Goal: Task Accomplishment & Management: Use online tool/utility

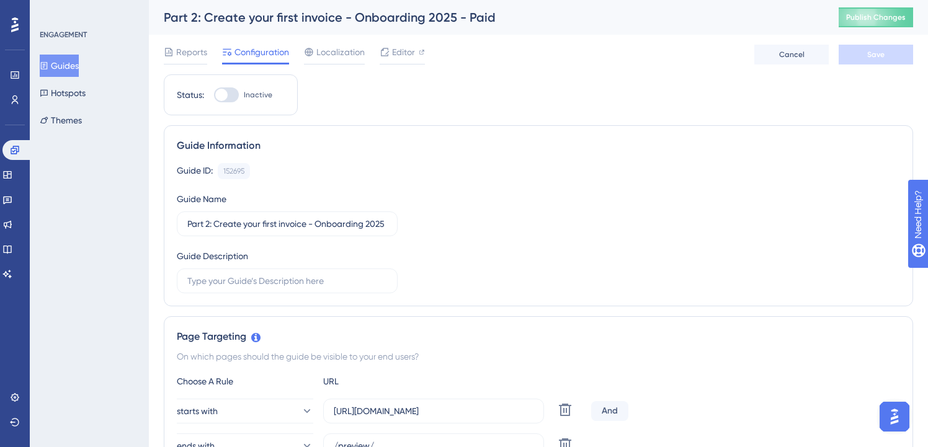
click at [66, 60] on button "Guides" at bounding box center [59, 66] width 39 height 22
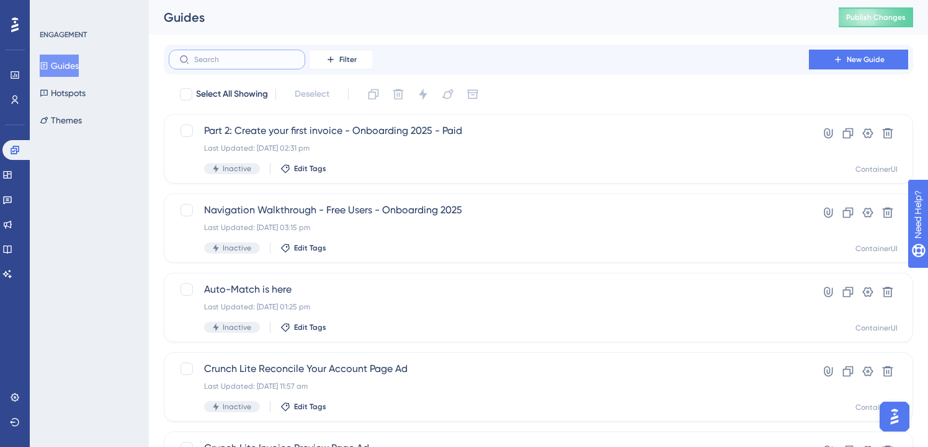
click at [235, 62] on input "text" at bounding box center [244, 59] width 100 height 9
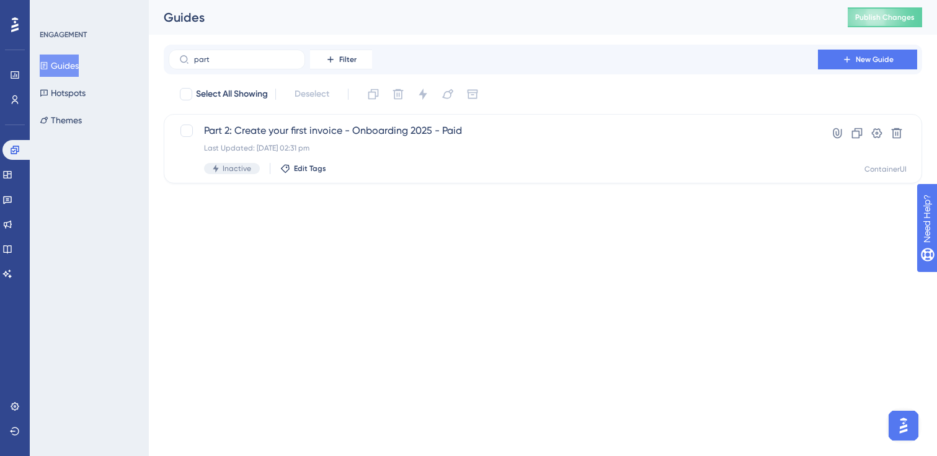
click at [405, 0] on html "Performance Users Engagement Widgets Feedback Product Updates Knowledge Base AI…" at bounding box center [468, 0] width 937 height 0
click at [243, 56] on input "part" at bounding box center [244, 59] width 100 height 9
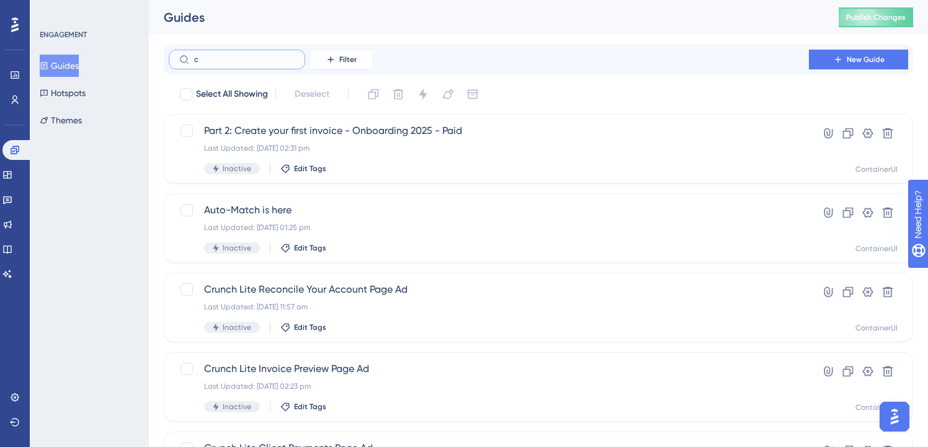
type input "c"
click at [584, 91] on div "Select All Showing Deselect" at bounding box center [546, 94] width 734 height 20
click at [218, 50] on label "c" at bounding box center [237, 60] width 136 height 20
click at [218, 55] on input "c" at bounding box center [244, 59] width 100 height 9
click at [218, 51] on label "c" at bounding box center [237, 60] width 136 height 20
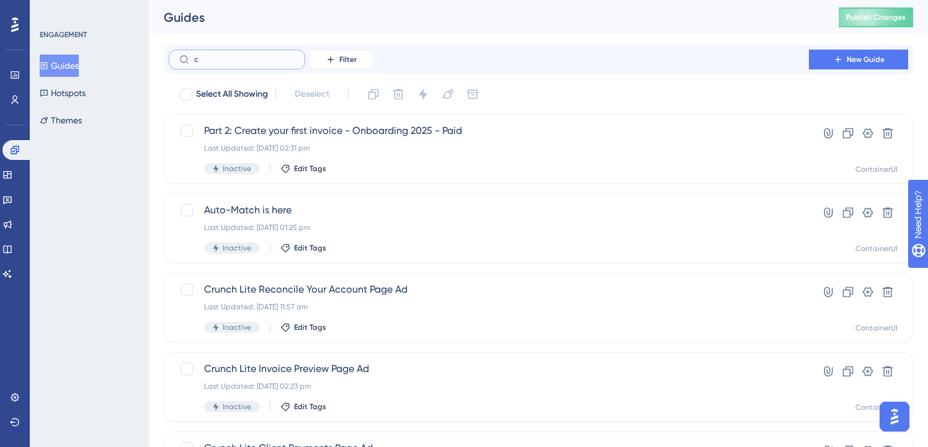
click at [218, 55] on input "c" at bounding box center [244, 59] width 100 height 9
click at [218, 51] on label "c" at bounding box center [237, 60] width 136 height 20
click at [218, 55] on input "c" at bounding box center [244, 59] width 100 height 9
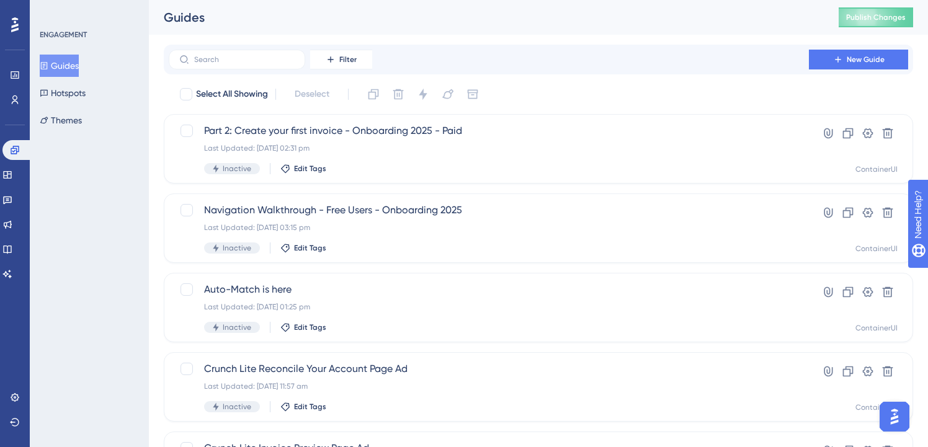
click at [755, 71] on div "Filter New Guide" at bounding box center [538, 60] width 749 height 30
click at [376, 126] on span "Part 2: Create your first invoice - Onboarding 2025 - Paid" at bounding box center [488, 130] width 569 height 15
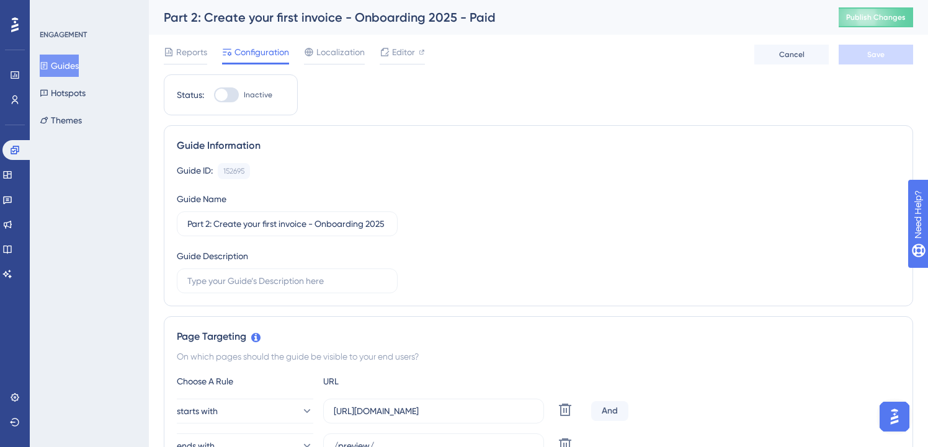
click at [71, 59] on button "Guides" at bounding box center [59, 66] width 39 height 22
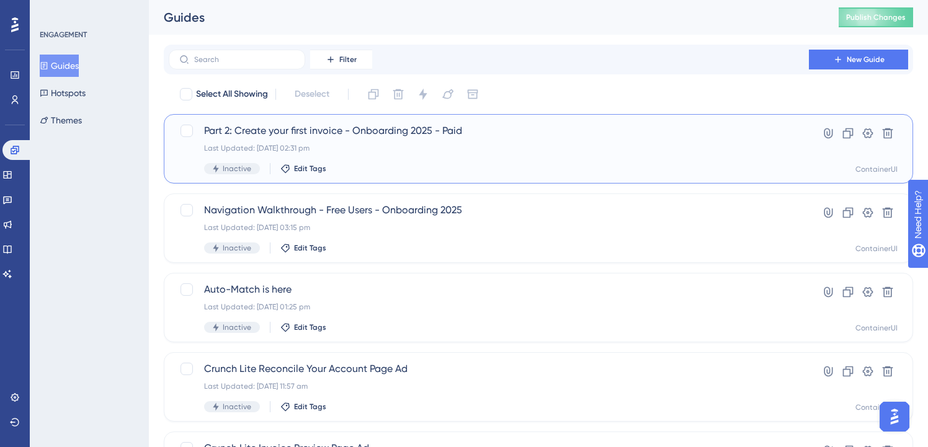
click at [541, 145] on div "Last Updated: 25 Sept 2025 02:31 pm" at bounding box center [488, 148] width 569 height 10
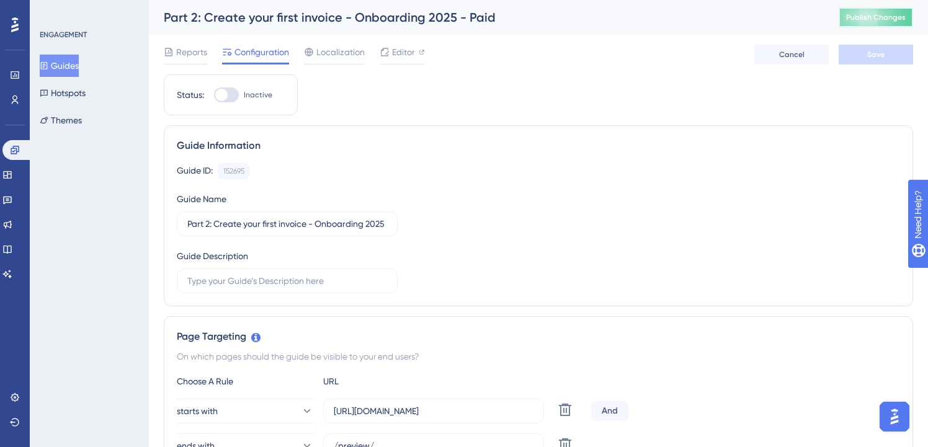
click at [888, 24] on button "Publish Changes" at bounding box center [875, 17] width 74 height 20
click at [8, 178] on link at bounding box center [7, 175] width 10 height 20
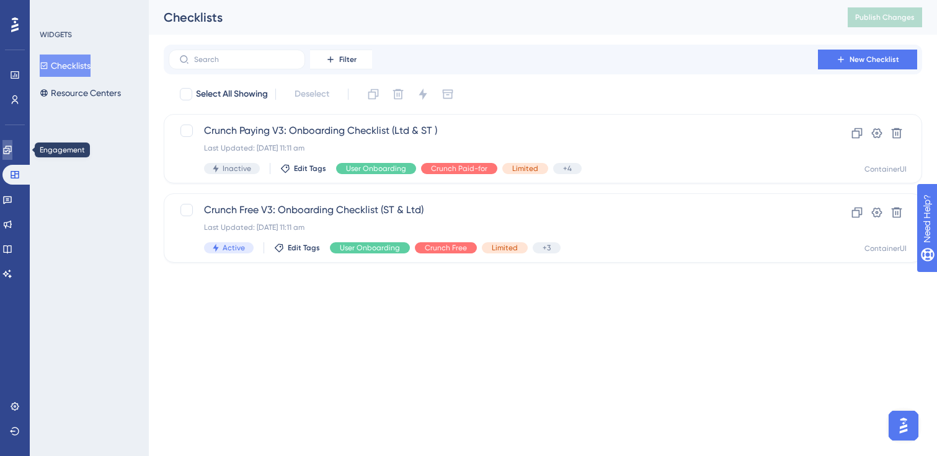
click at [12, 153] on icon at bounding box center [7, 150] width 10 height 10
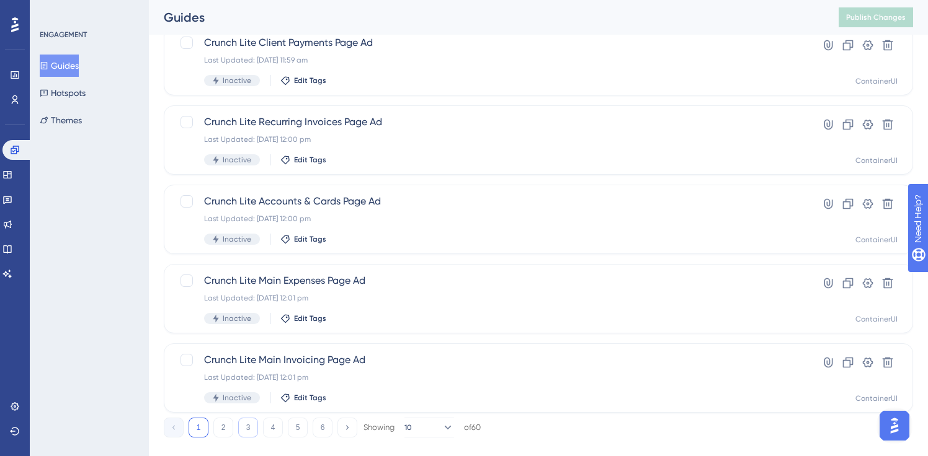
scroll to position [482, 0]
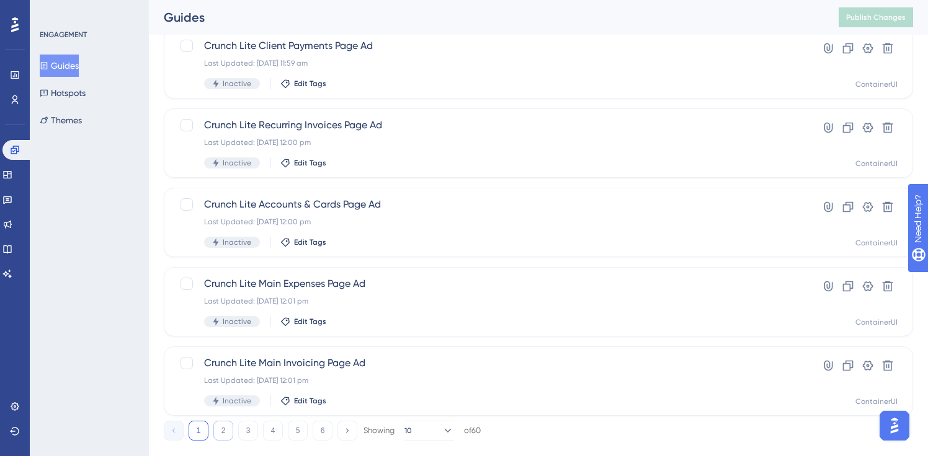
click at [215, 431] on button "2" at bounding box center [223, 431] width 20 height 20
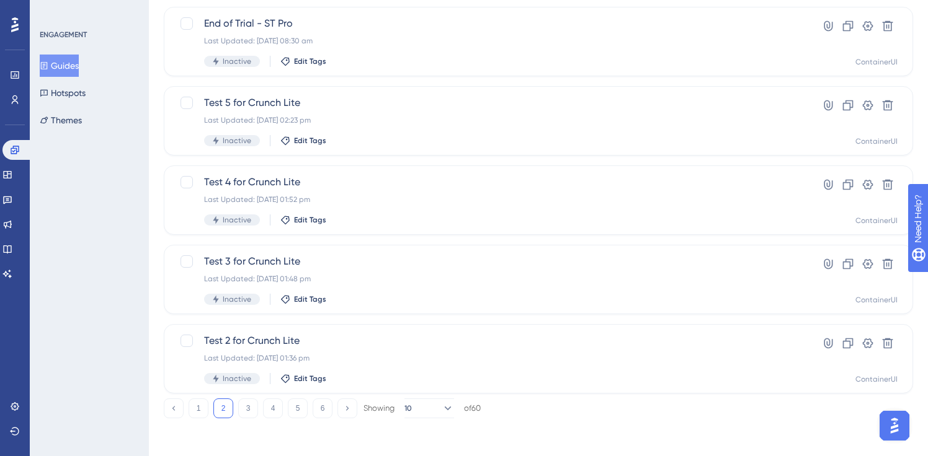
scroll to position [506, 0]
click at [202, 409] on button "1" at bounding box center [199, 407] width 20 height 20
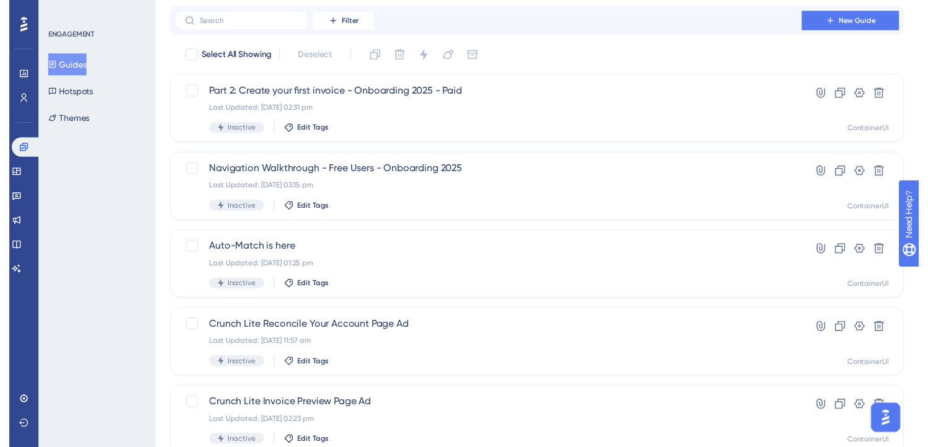
scroll to position [0, 0]
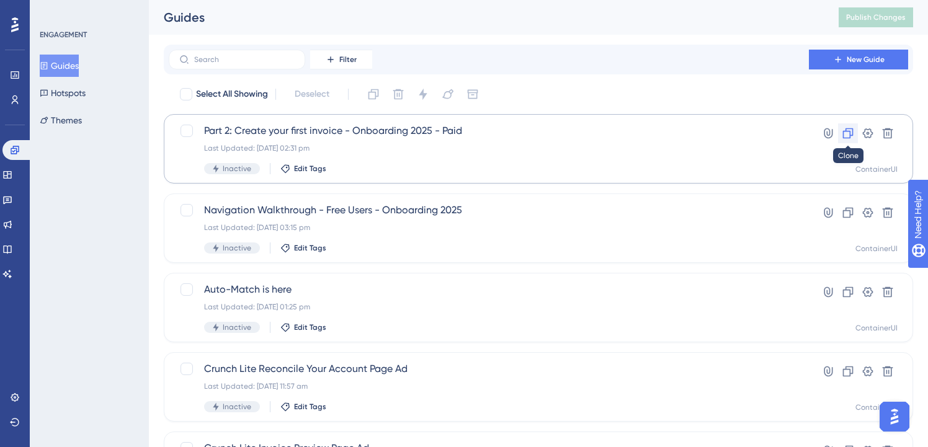
click at [850, 133] on icon at bounding box center [847, 133] width 12 height 12
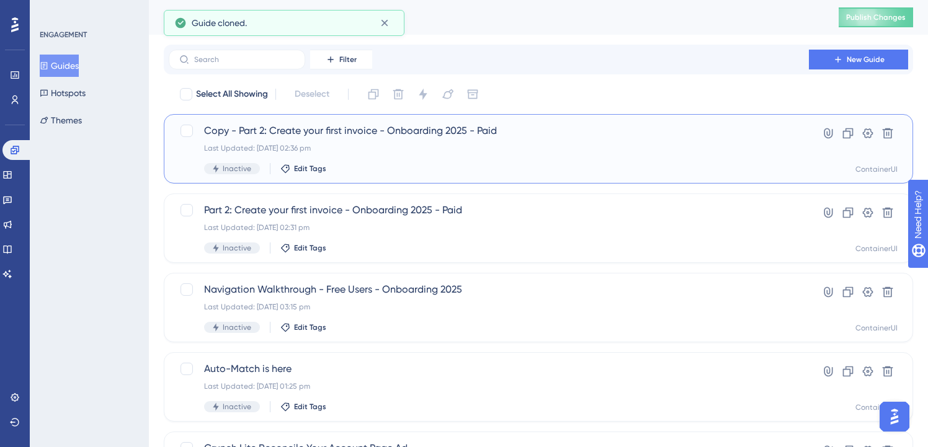
click at [315, 125] on span "Copy - Part 2: Create your first invoice - Onboarding 2025 - Paid" at bounding box center [488, 130] width 569 height 15
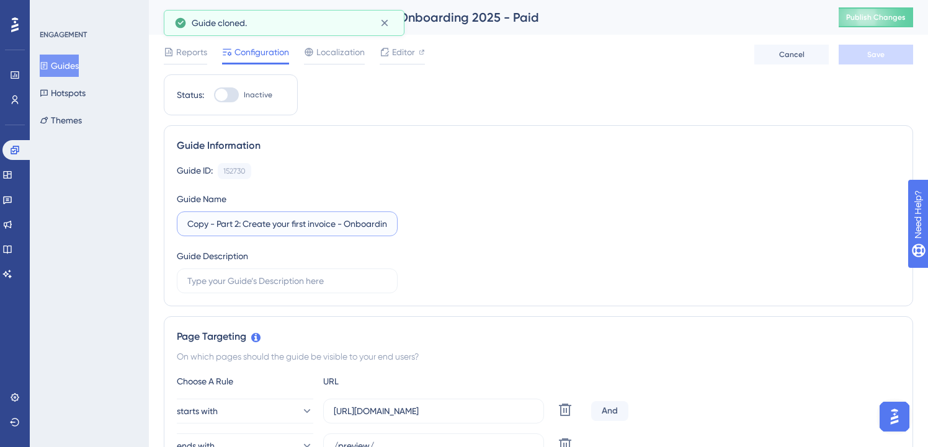
drag, startPoint x: 241, startPoint y: 224, endPoint x: 159, endPoint y: 223, distance: 81.9
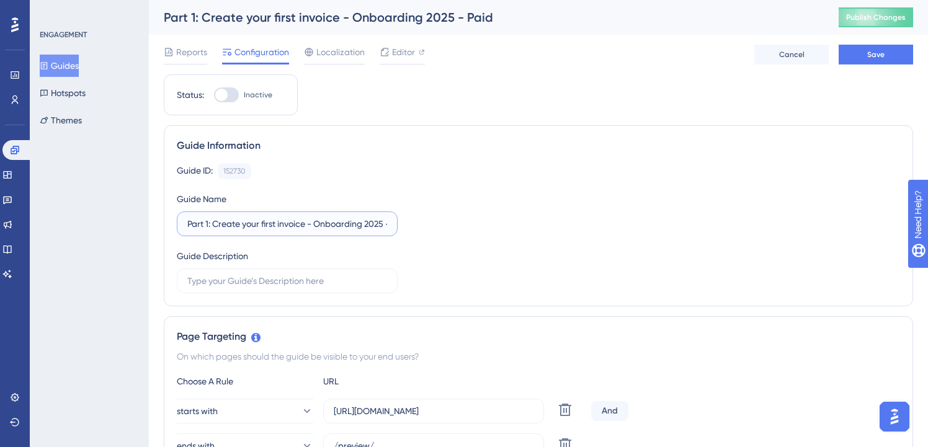
type input "Part 1: Create your first invoice - Onboarding 2025 - Paid"
click at [491, 202] on div "Guide ID: 152730 Copy Guide Name Part 1: Create your first invoice - Onboarding…" at bounding box center [538, 228] width 723 height 130
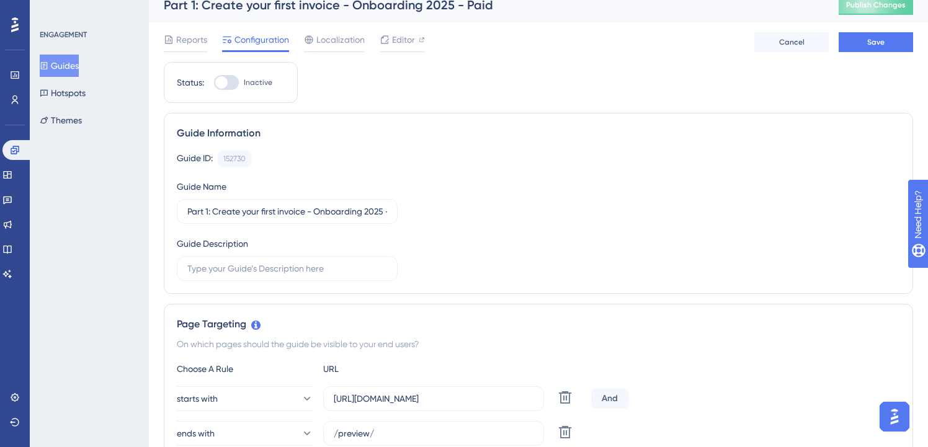
scroll to position [16, 0]
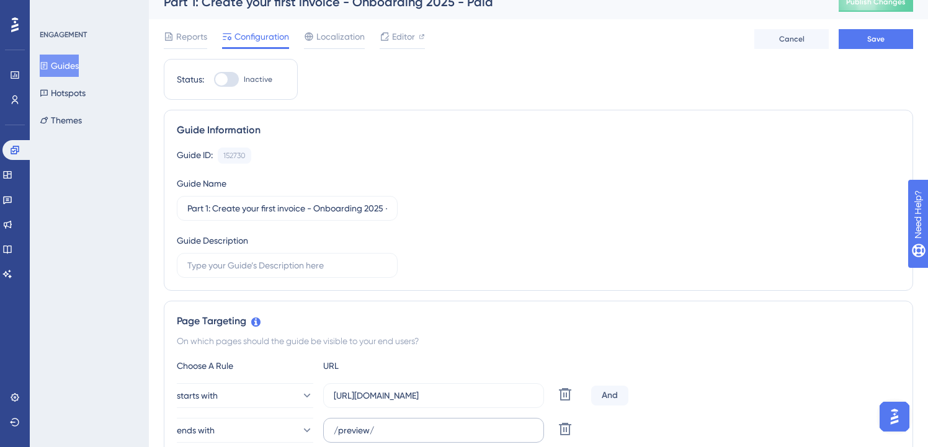
click at [417, 437] on label "/preview/" at bounding box center [433, 430] width 221 height 25
click at [417, 437] on input "/preview/" at bounding box center [434, 431] width 200 height 14
click at [417, 437] on label "/preview/" at bounding box center [433, 430] width 221 height 25
click at [417, 437] on input "/preview/" at bounding box center [434, 431] width 200 height 14
click at [417, 437] on label "/preview/" at bounding box center [433, 430] width 221 height 25
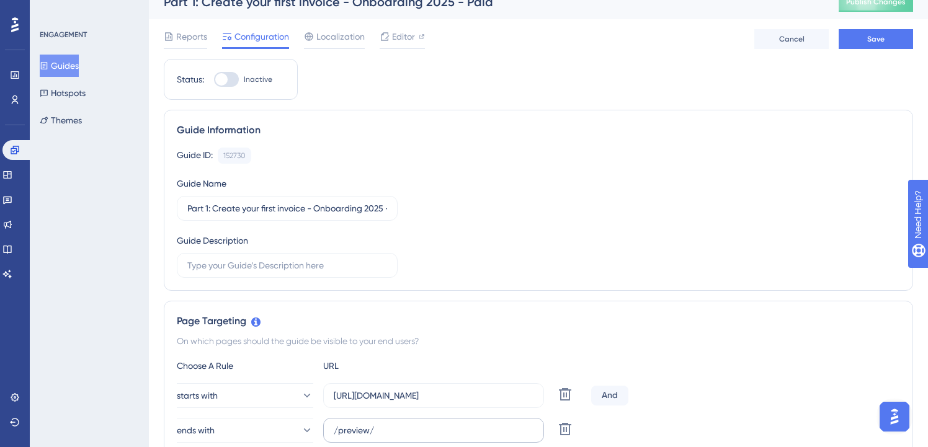
click at [417, 437] on input "/preview/" at bounding box center [434, 431] width 200 height 14
drag, startPoint x: 417, startPoint y: 435, endPoint x: 286, endPoint y: 432, distance: 131.5
click at [286, 432] on div "ends with /preview/ Delete" at bounding box center [381, 430] width 409 height 25
drag, startPoint x: 431, startPoint y: 396, endPoint x: 508, endPoint y: 391, distance: 77.1
click at [508, 391] on input "https://my.crunch.co.uk/sales/invoices/" at bounding box center [434, 396] width 200 height 14
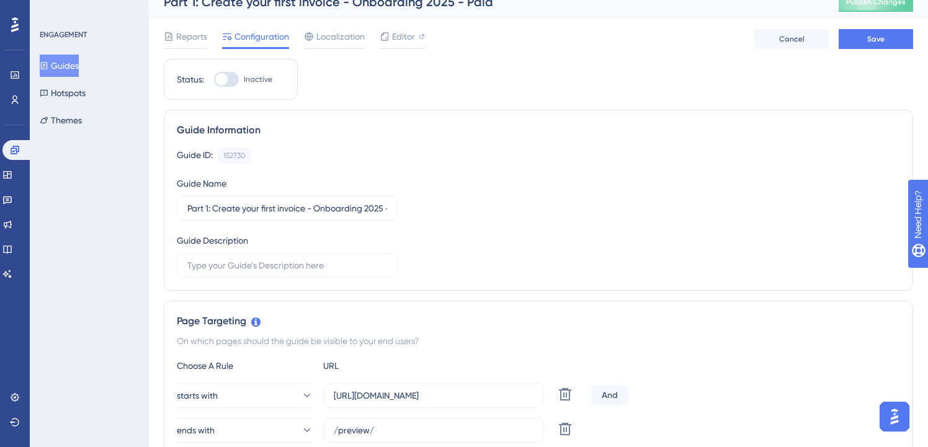
click at [506, 339] on div "On which pages should the guide be visible to your end users?" at bounding box center [538, 341] width 723 height 15
click at [393, 425] on input "/preview/" at bounding box center [434, 431] width 200 height 14
click at [503, 351] on div "Page Targeting On which pages should the guide be visible to your end users? Ch…" at bounding box center [538, 418] width 749 height 234
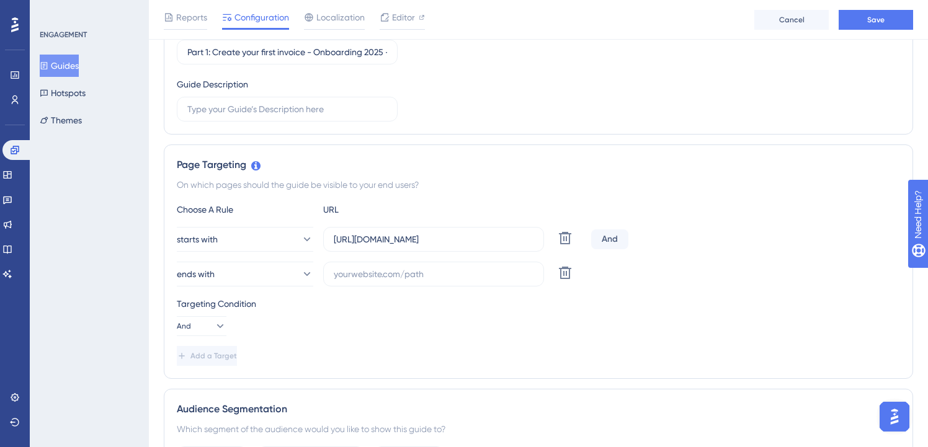
scroll to position [180, 0]
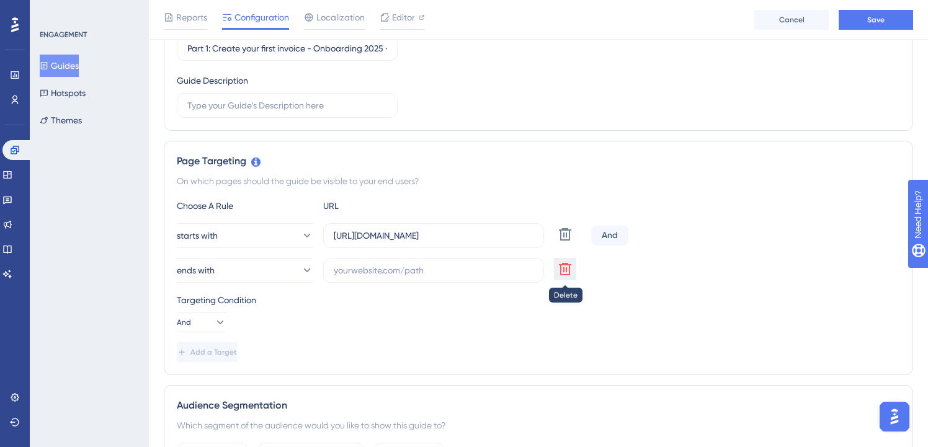
click at [562, 266] on icon at bounding box center [564, 269] width 15 height 15
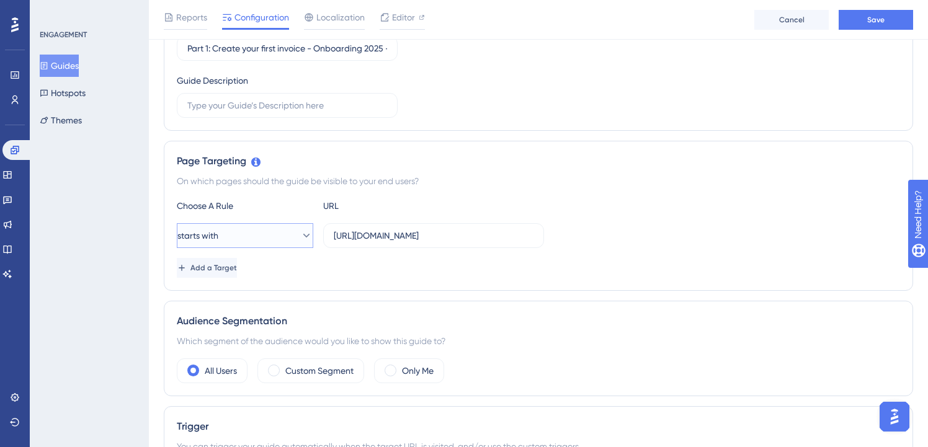
click at [218, 231] on span "starts with" at bounding box center [197, 235] width 41 height 15
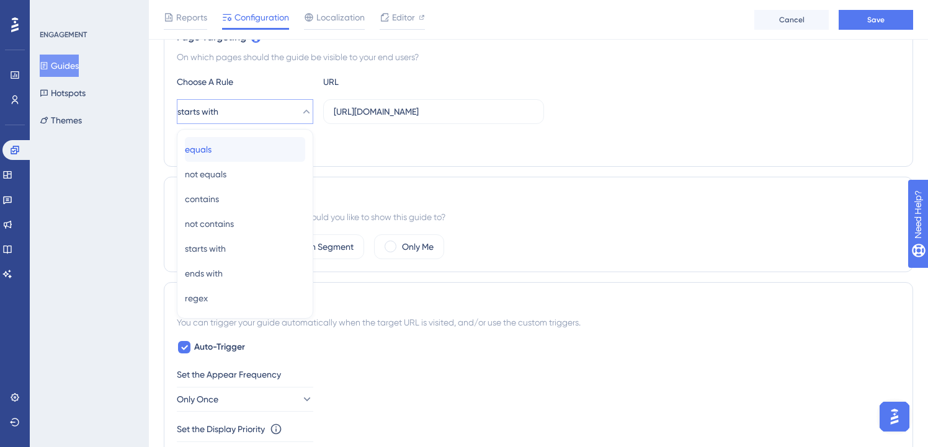
click at [244, 145] on div "equals equals" at bounding box center [245, 149] width 120 height 25
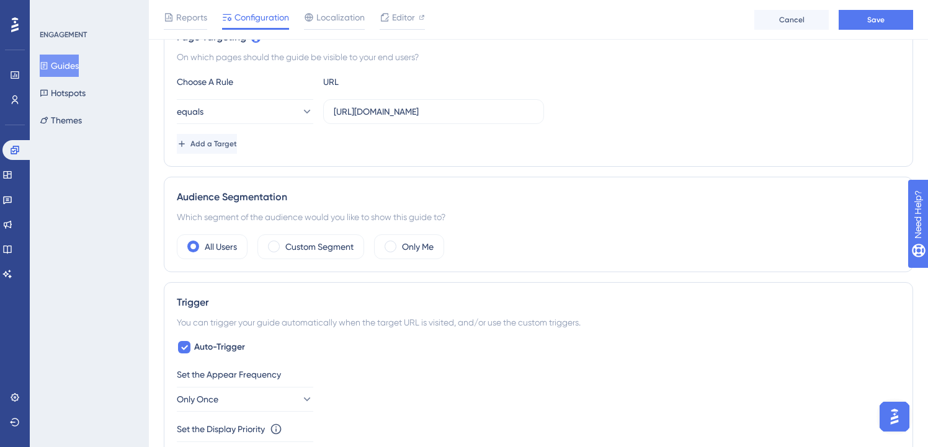
click at [353, 142] on div "Add a Target" at bounding box center [538, 144] width 723 height 20
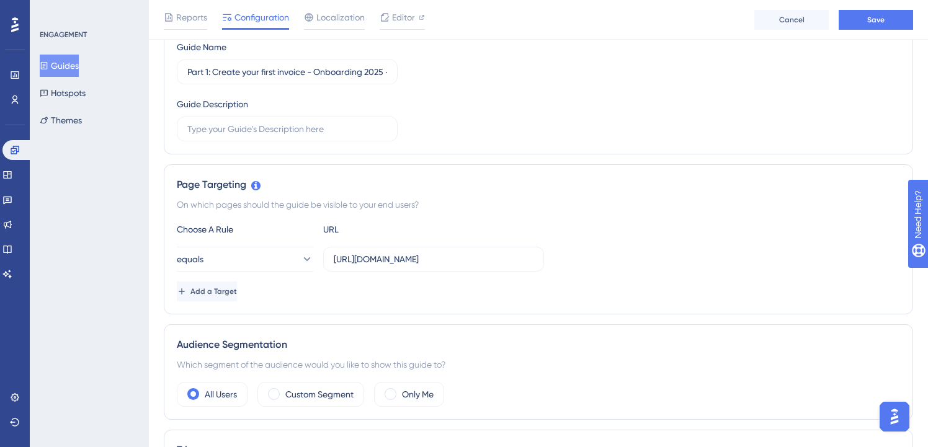
scroll to position [164, 0]
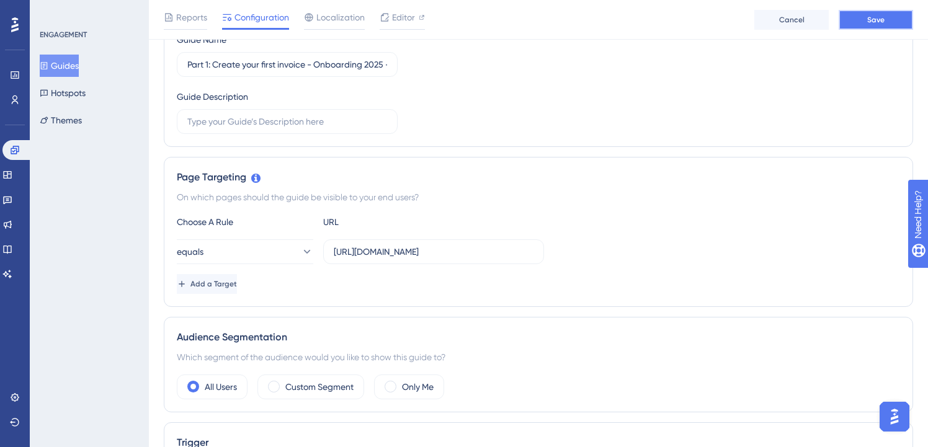
click at [863, 24] on button "Save" at bounding box center [875, 20] width 74 height 20
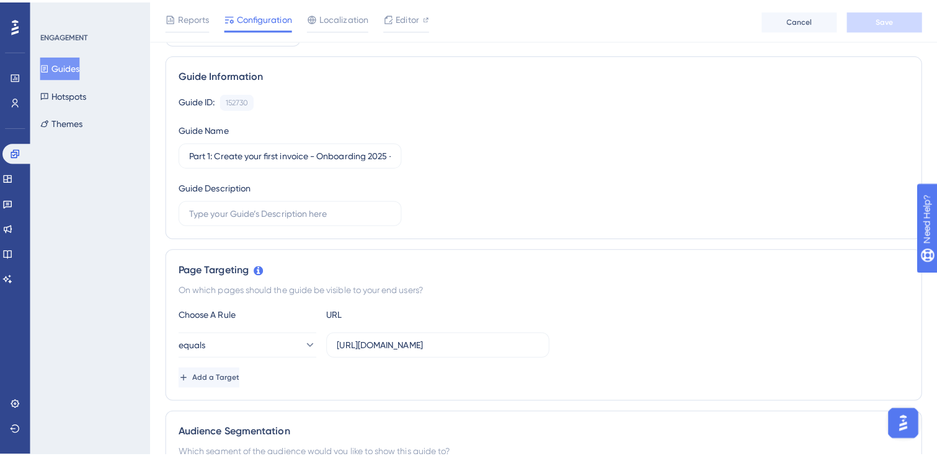
scroll to position [0, 0]
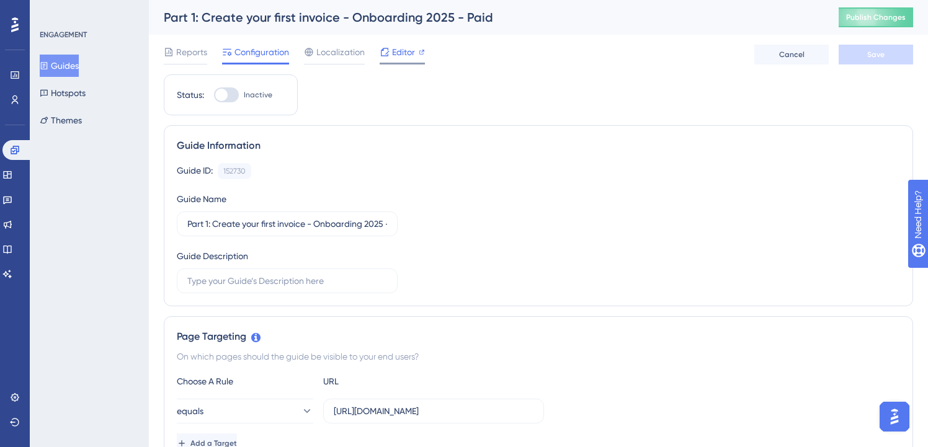
click at [393, 54] on span "Editor" at bounding box center [403, 52] width 23 height 15
click at [396, 50] on span "Editor" at bounding box center [403, 52] width 23 height 15
click at [71, 64] on button "Guides" at bounding box center [59, 66] width 39 height 22
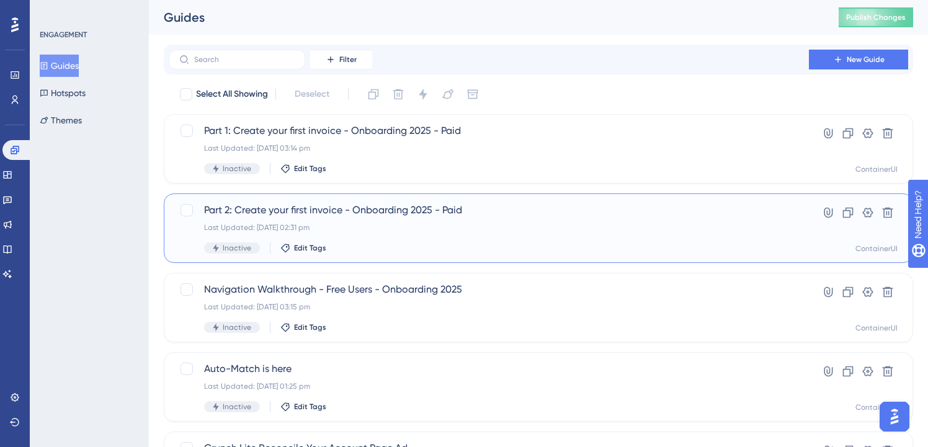
click at [339, 207] on span "Part 2: Create your first invoice - Onboarding 2025 - Paid" at bounding box center [488, 210] width 569 height 15
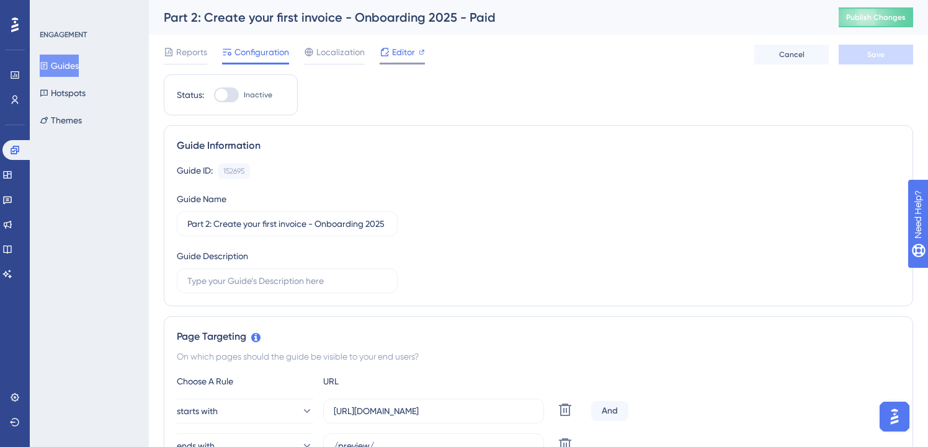
click at [404, 47] on span "Editor" at bounding box center [403, 52] width 23 height 15
click at [863, 16] on span "Publish Changes" at bounding box center [876, 17] width 60 height 10
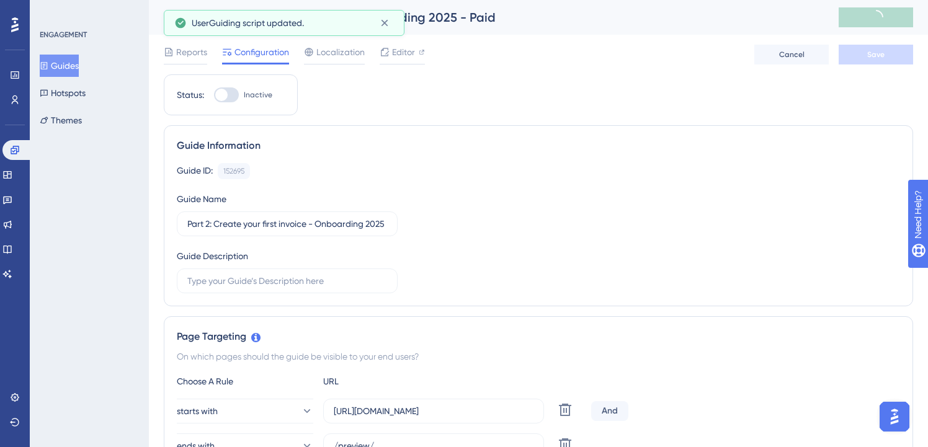
click at [63, 67] on button "Guides" at bounding box center [59, 66] width 39 height 22
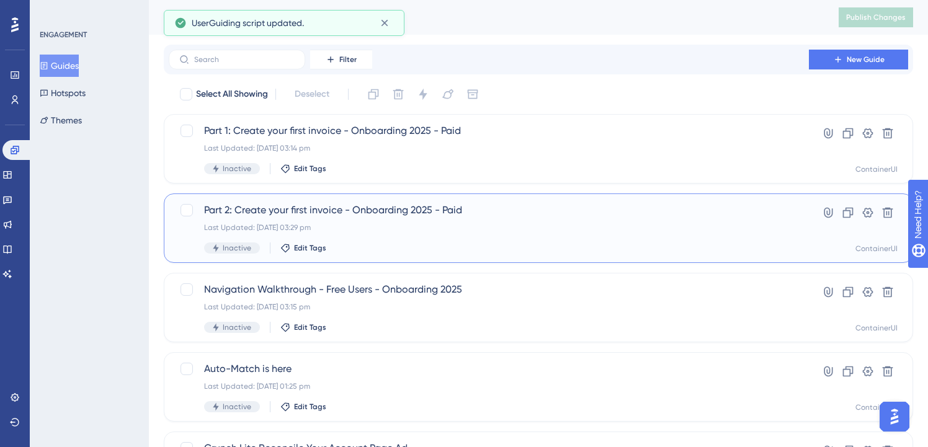
click at [357, 215] on span "Part 2: Create your first invoice - Onboarding 2025 - Paid" at bounding box center [488, 210] width 569 height 15
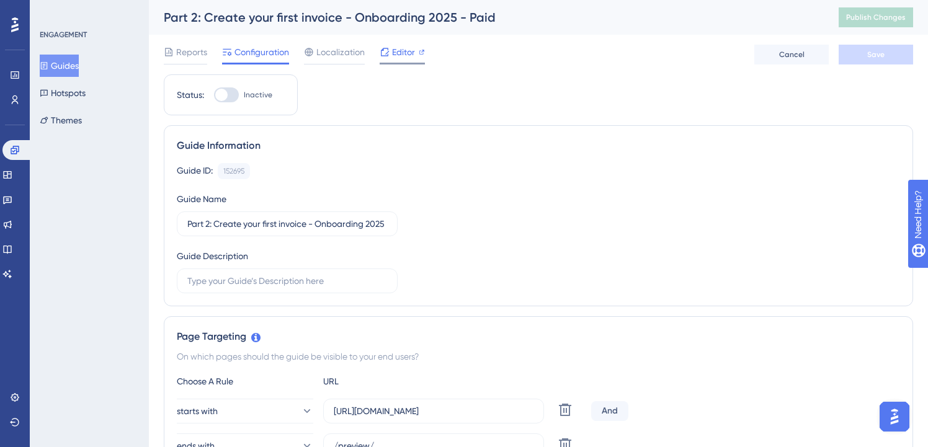
click at [397, 55] on span "Editor" at bounding box center [403, 52] width 23 height 15
click at [71, 69] on button "Guides" at bounding box center [59, 66] width 39 height 22
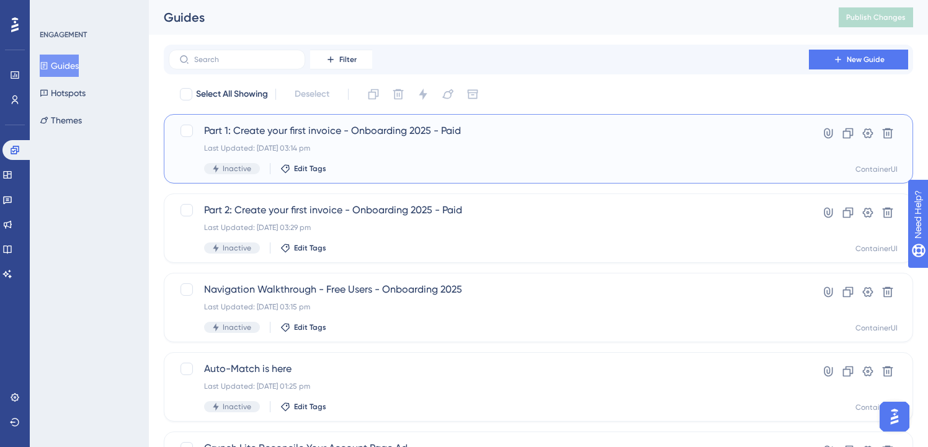
click at [411, 140] on div "Part 1: Create your first invoice - Onboarding 2025 - Paid Last Updated: 25 Sep…" at bounding box center [488, 148] width 569 height 51
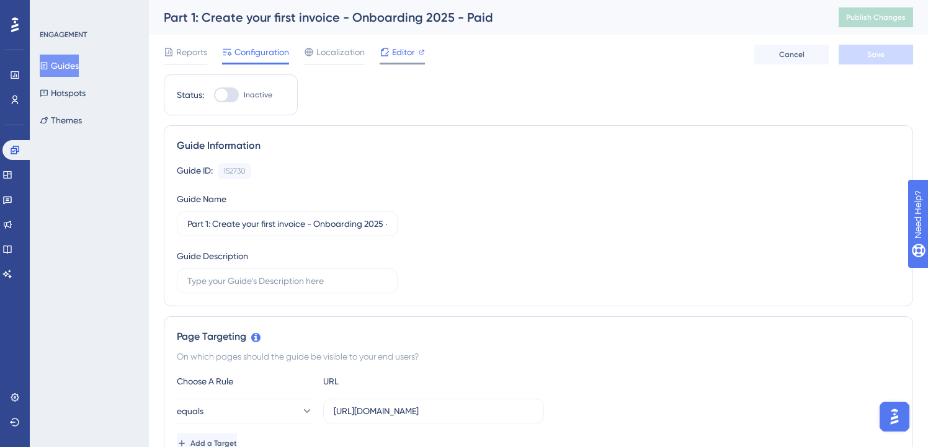
click at [393, 48] on span "Editor" at bounding box center [403, 52] width 23 height 15
click at [66, 61] on button "Guides" at bounding box center [59, 66] width 39 height 22
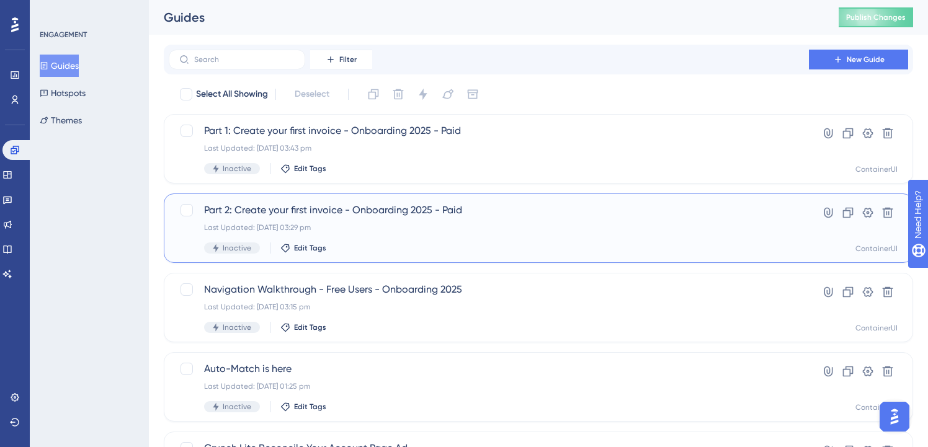
click at [285, 203] on span "Part 2: Create your first invoice - Onboarding 2025 - Paid" at bounding box center [488, 210] width 569 height 15
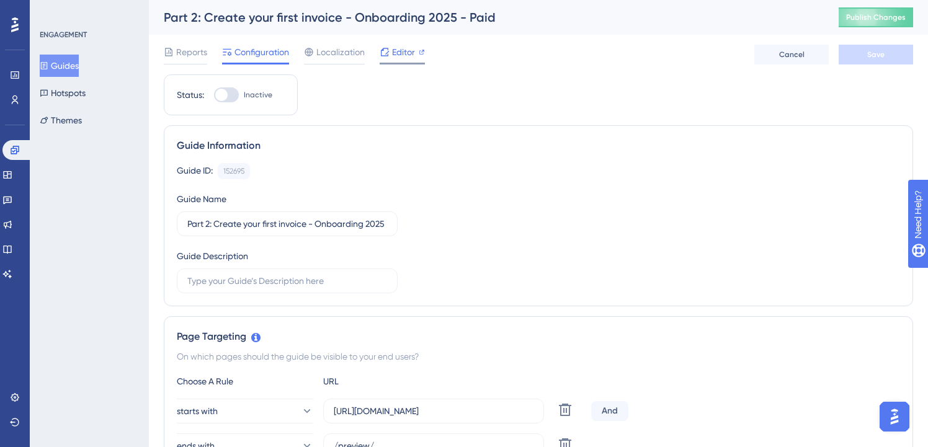
click at [392, 56] on span "Editor" at bounding box center [403, 52] width 23 height 15
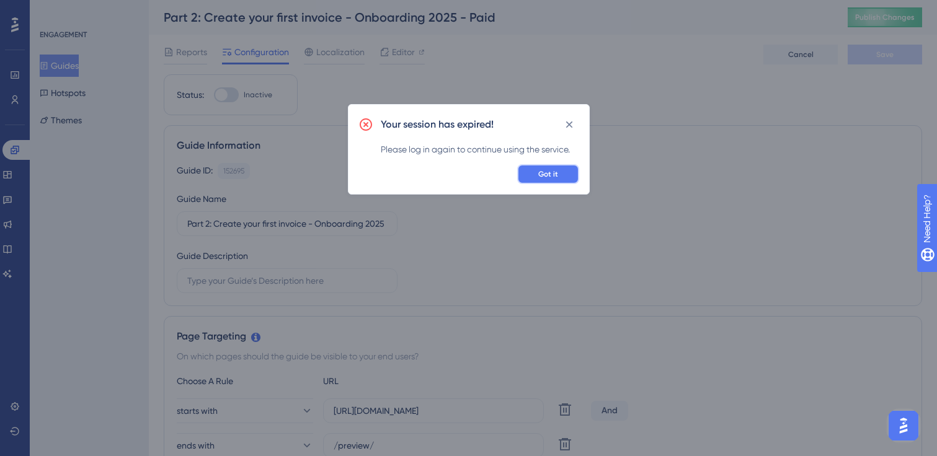
click at [551, 177] on span "Got it" at bounding box center [548, 174] width 20 height 10
